Goal: Information Seeking & Learning: Understand process/instructions

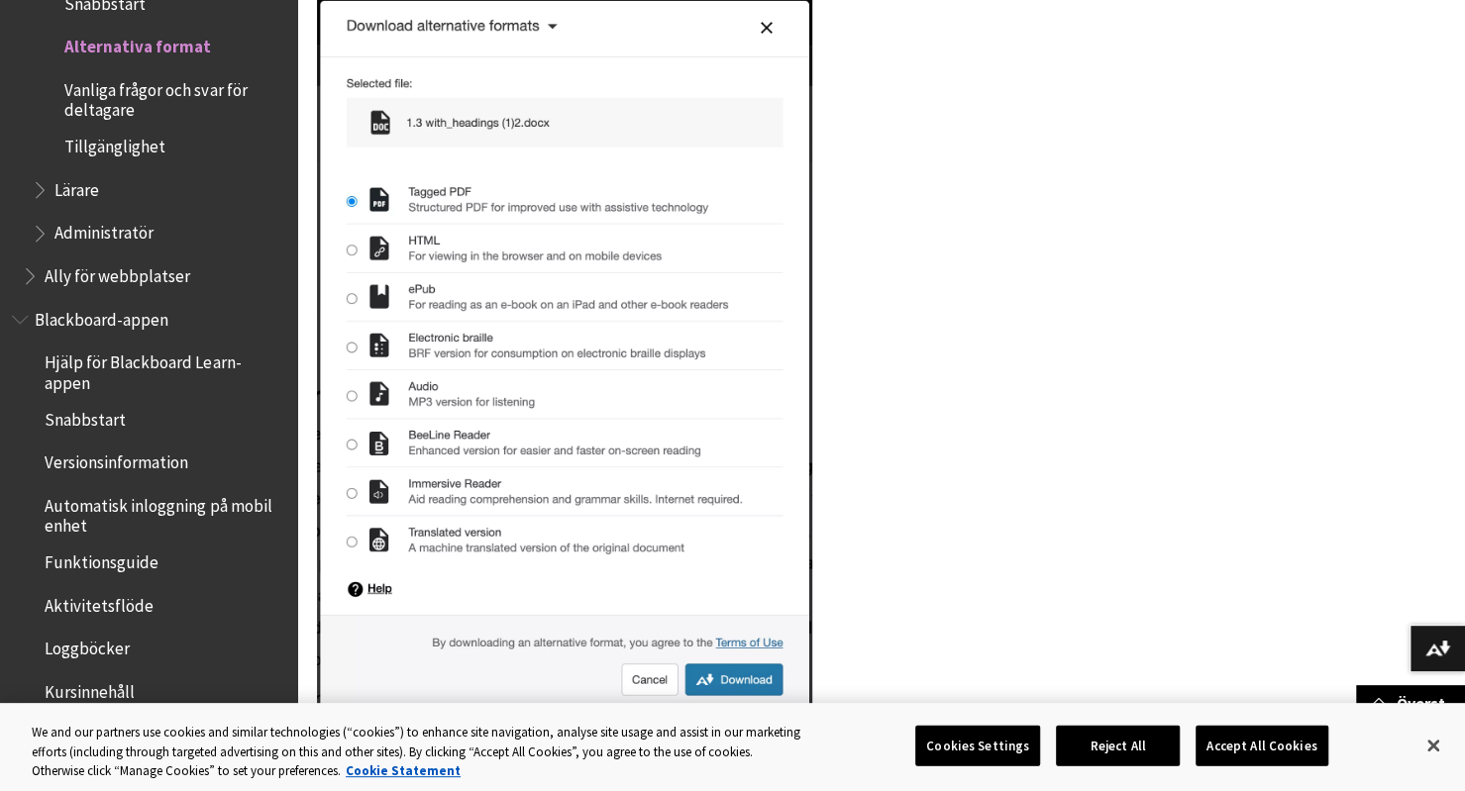
scroll to position [448, 0]
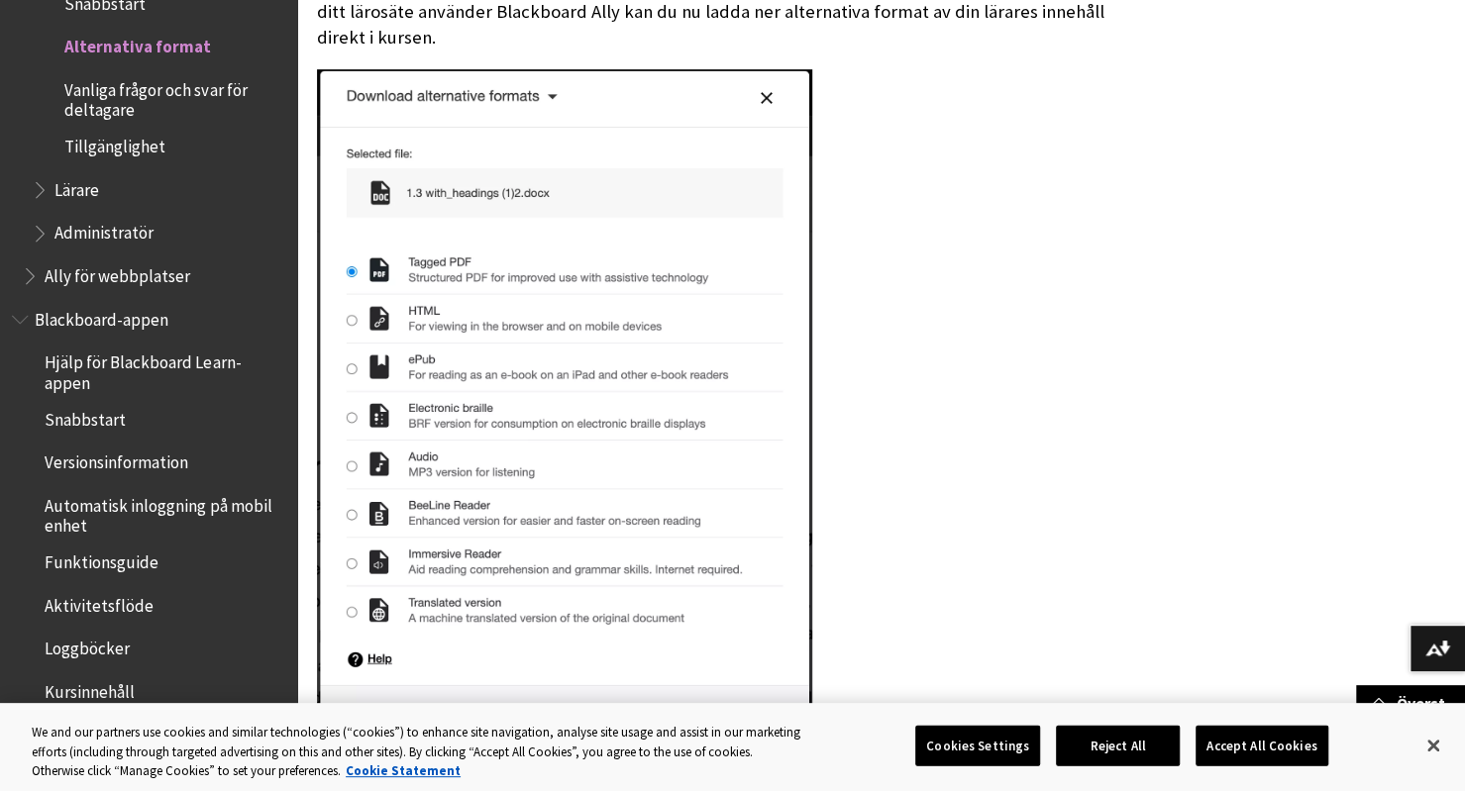
click at [444, 313] on img at bounding box center [564, 425] width 495 height 712
click at [366, 318] on img at bounding box center [564, 425] width 495 height 712
click at [1088, 737] on button "Reject All" at bounding box center [1118, 746] width 124 height 42
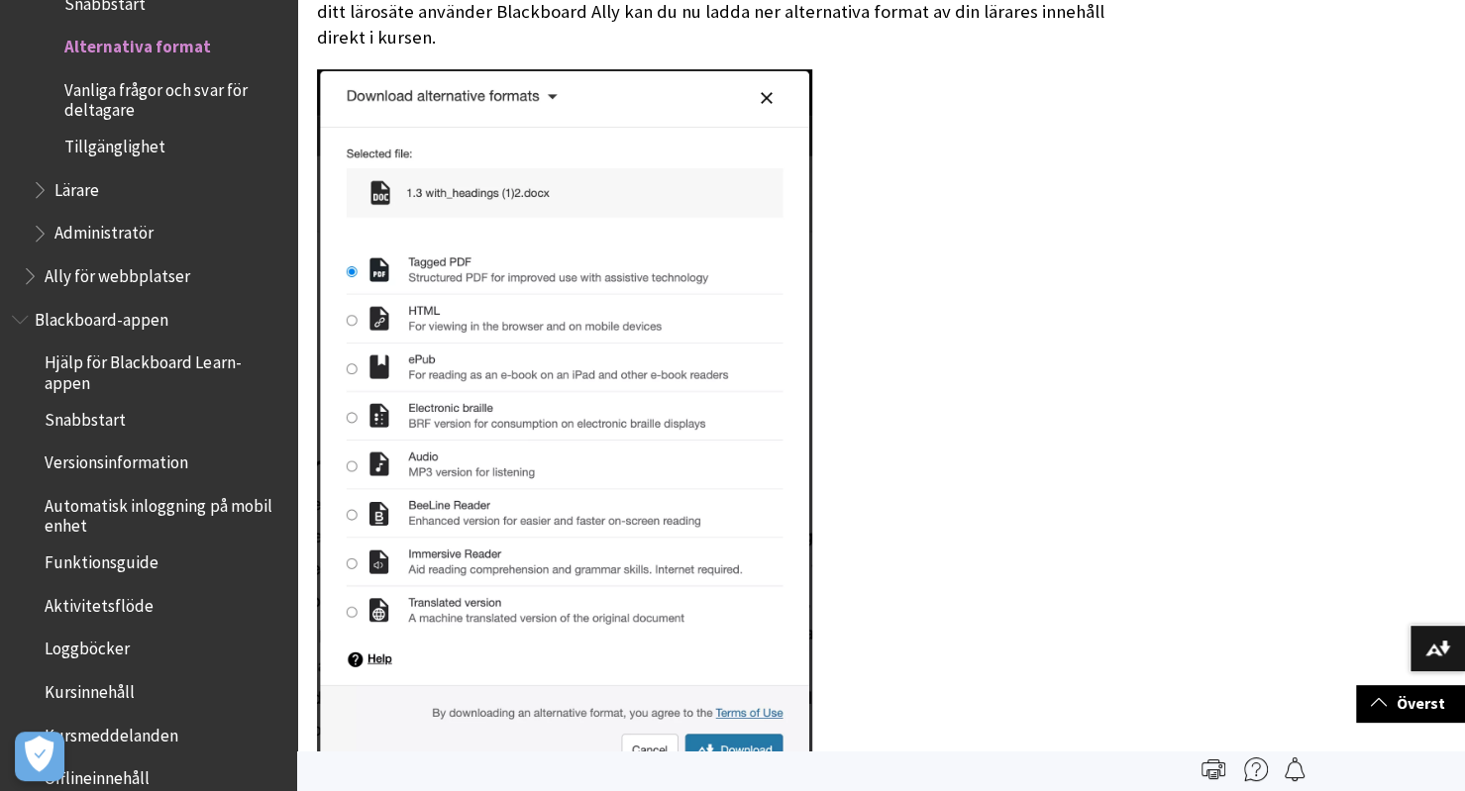
click at [351, 322] on img at bounding box center [564, 425] width 495 height 712
click at [768, 99] on img at bounding box center [564, 425] width 495 height 712
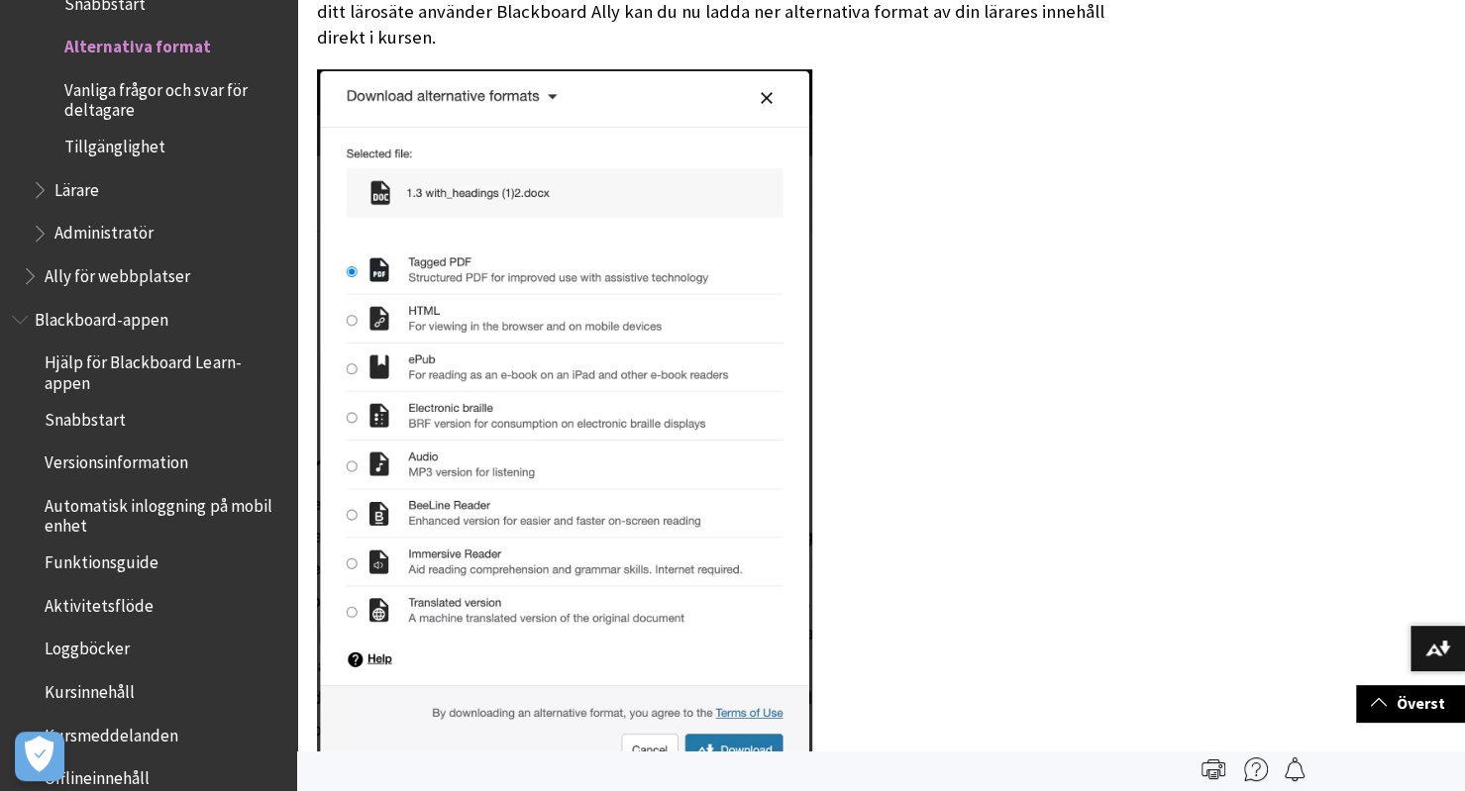
click at [767, 98] on img at bounding box center [564, 425] width 495 height 712
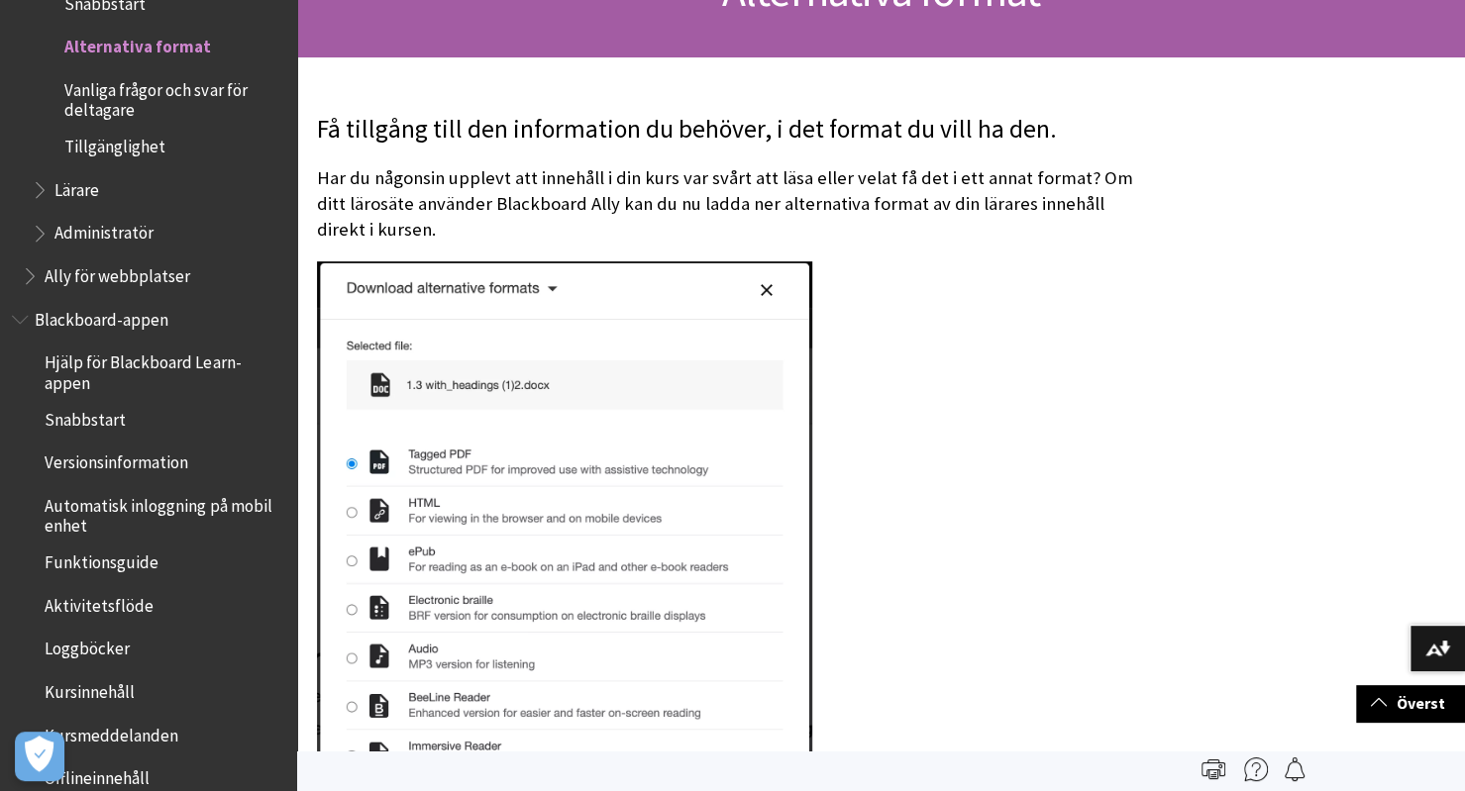
scroll to position [238, 0]
